Goal: Navigation & Orientation: Find specific page/section

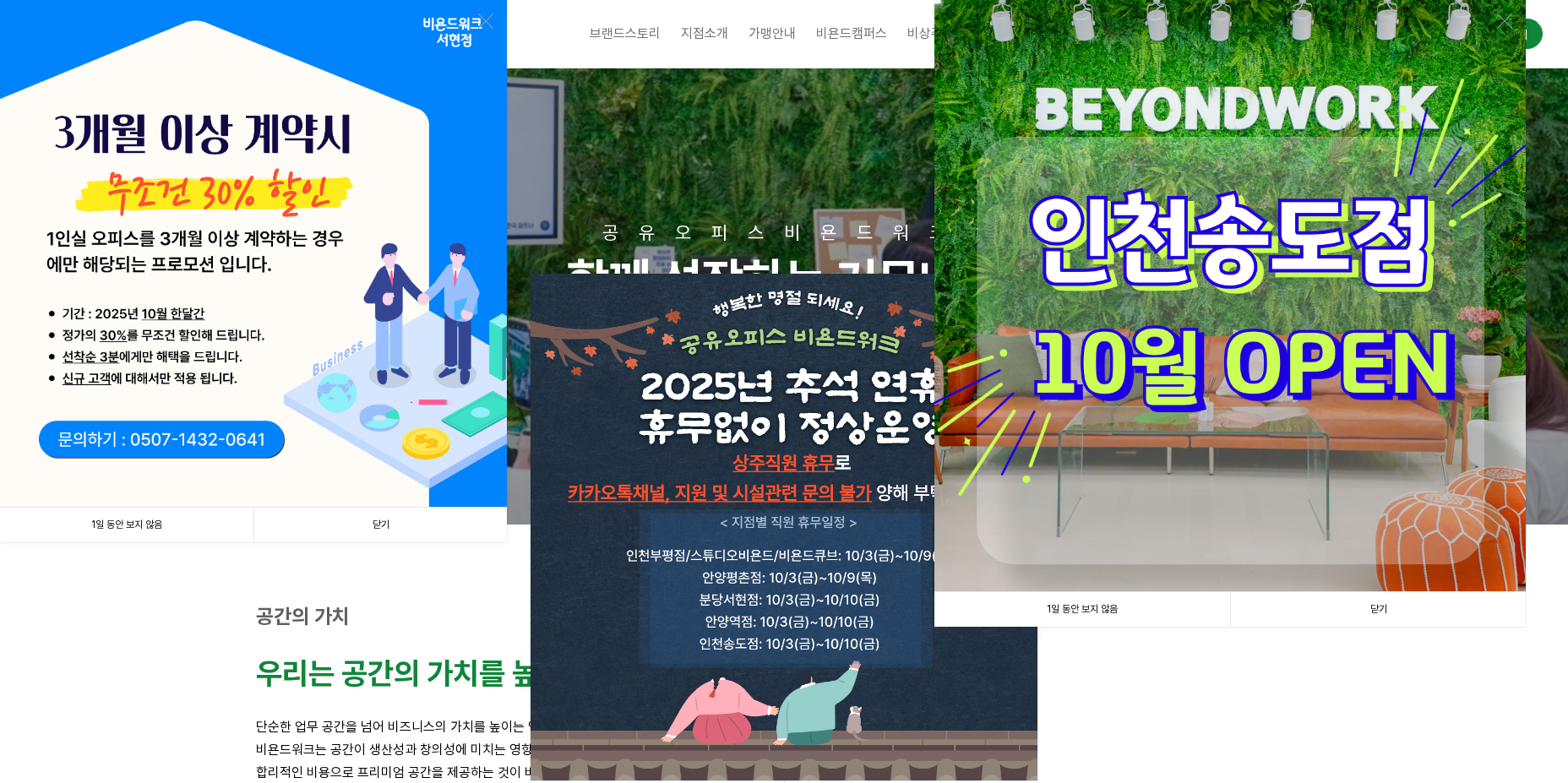
click at [363, 536] on link "닫기" at bounding box center [381, 525] width 254 height 35
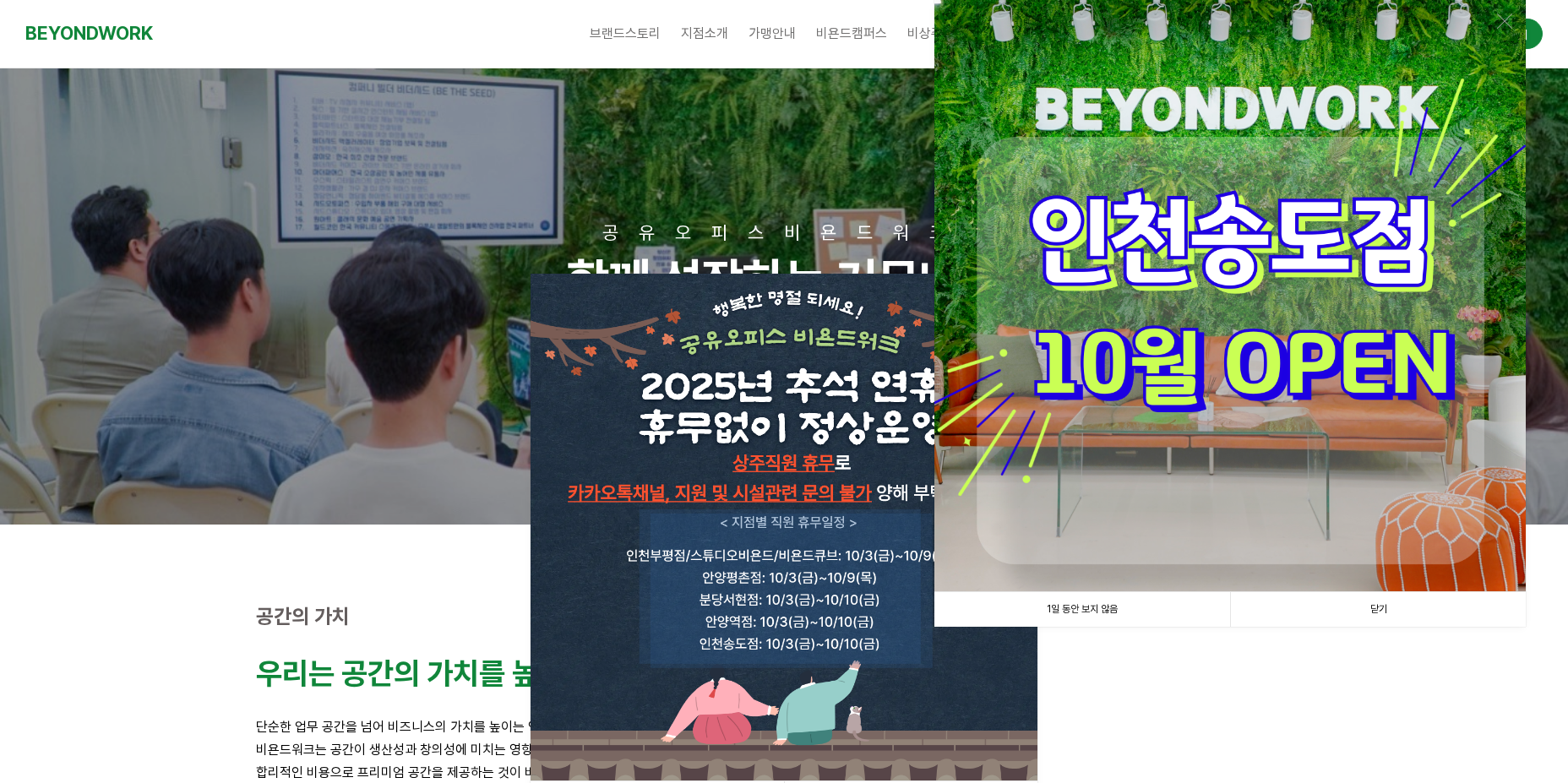
click at [1160, 612] on link "1일 동안 보지 않음" at bounding box center [1082, 609] width 295 height 35
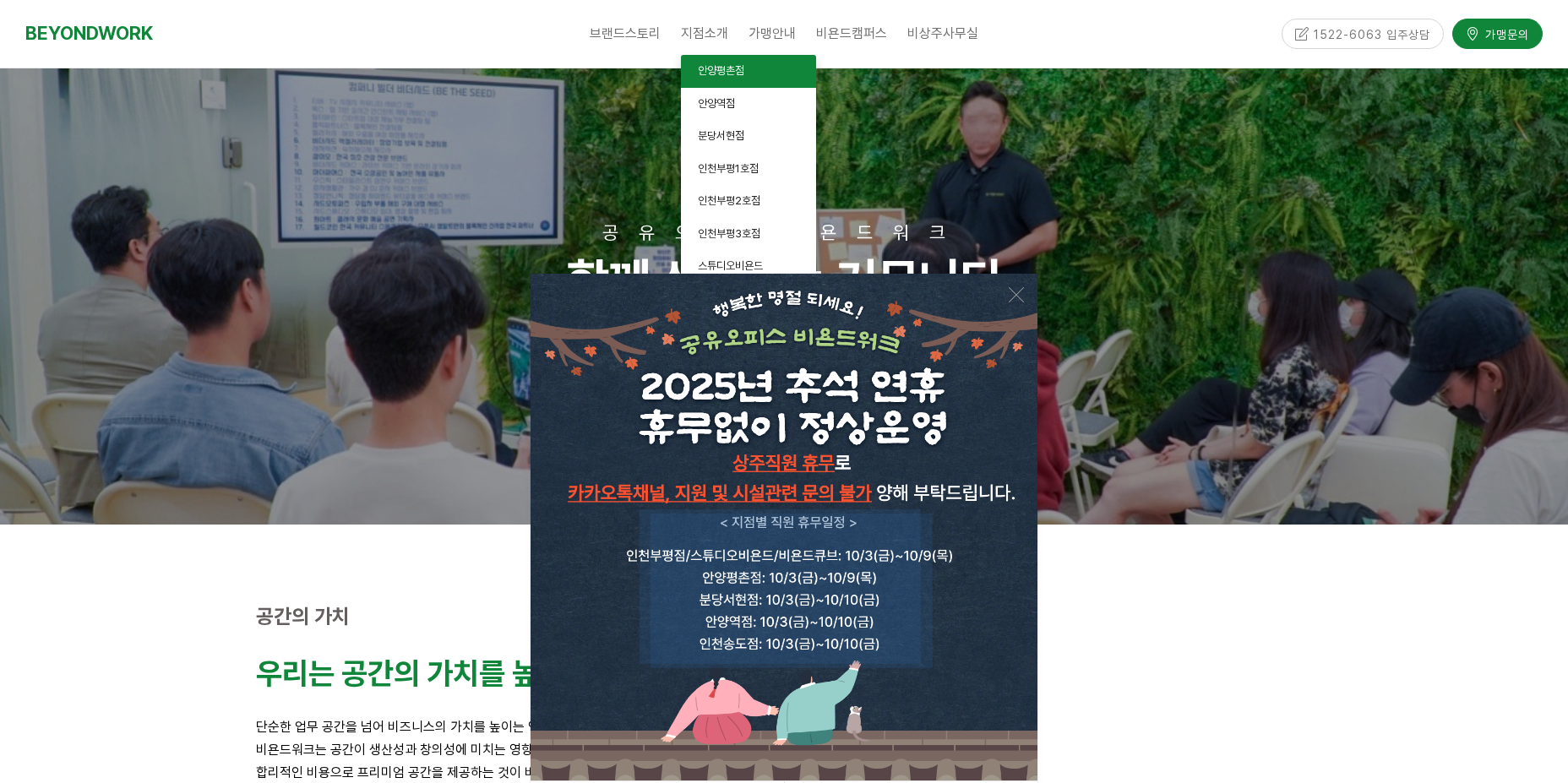
click at [724, 82] on link "안양평촌점" at bounding box center [748, 71] width 135 height 33
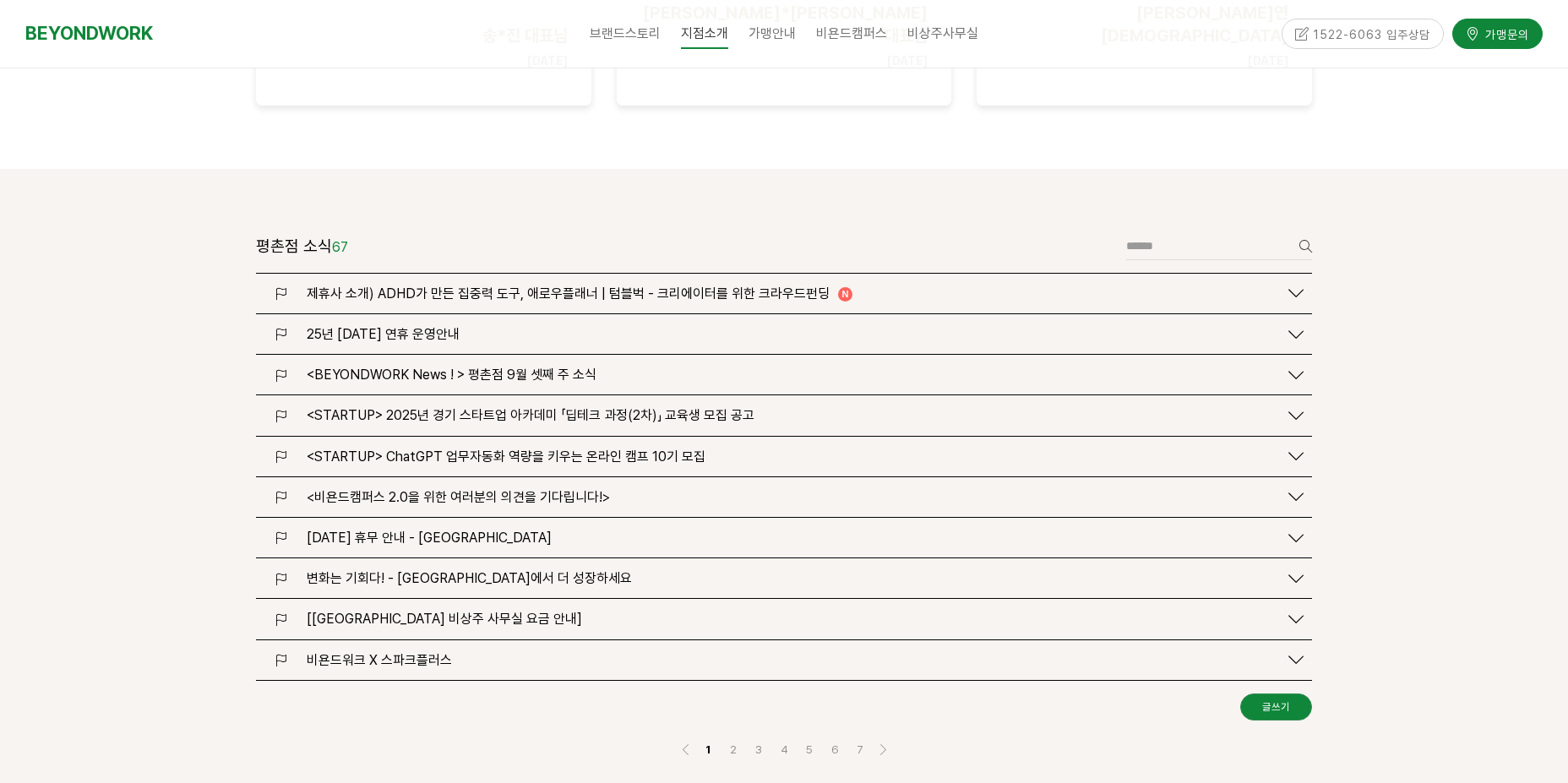
scroll to position [2027, 0]
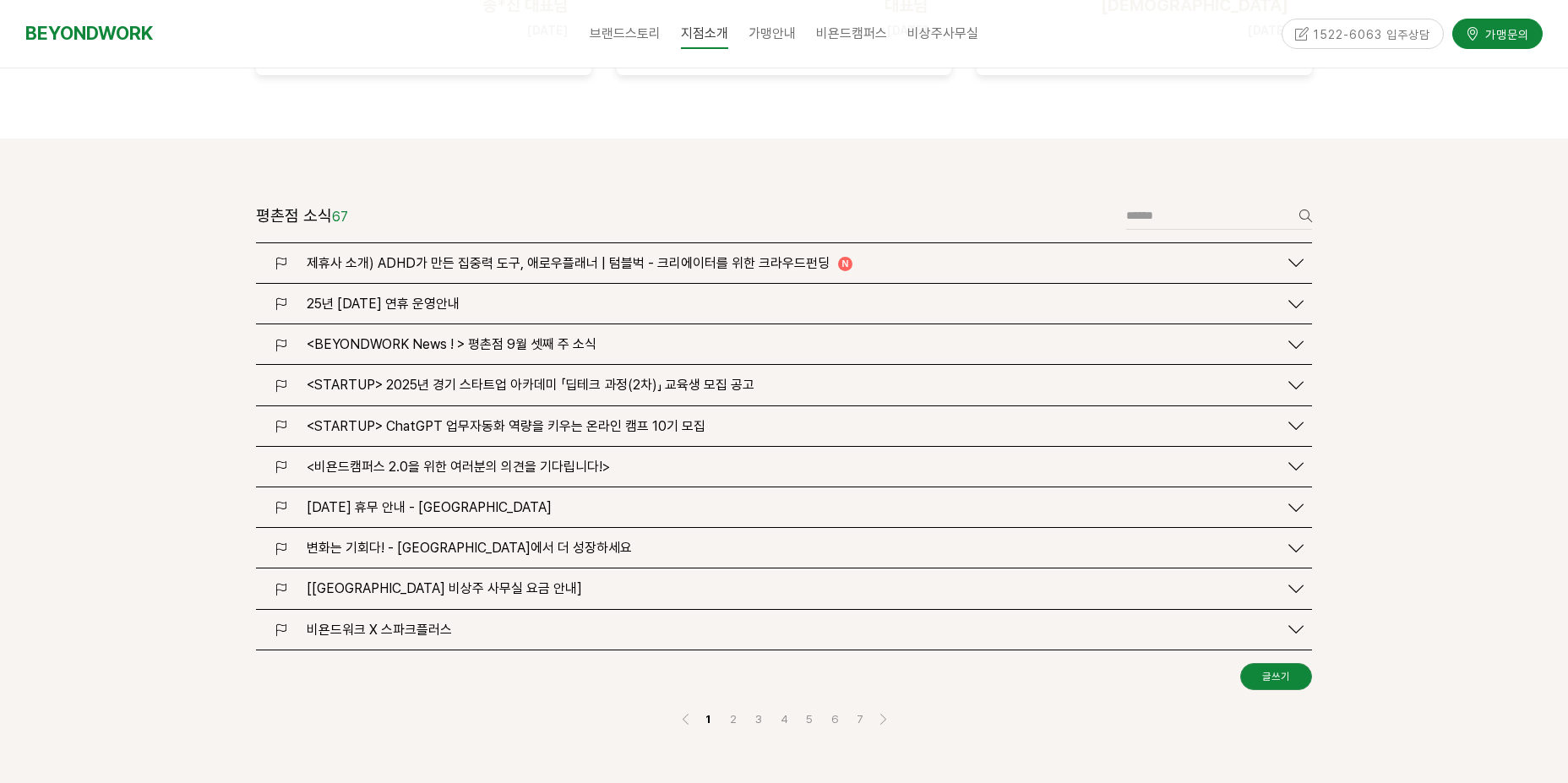
click at [588, 690] on nav "Previous 1 2 3 4 5 6 7 Next" at bounding box center [783, 719] width 1056 height 57
click at [729, 708] on link "2" at bounding box center [733, 718] width 20 height 20
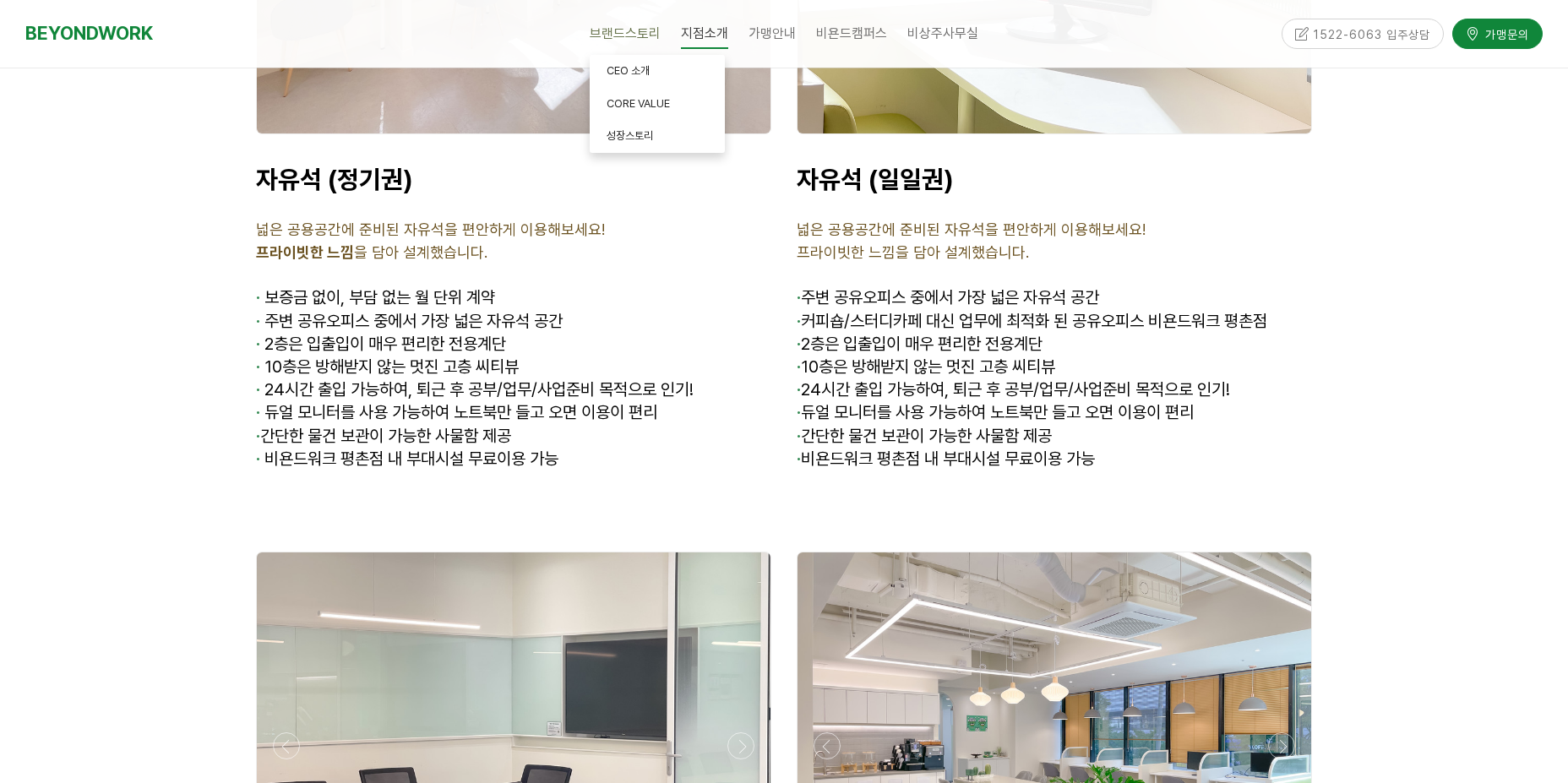
scroll to position [6198, 0]
